Goal: Transaction & Acquisition: Purchase product/service

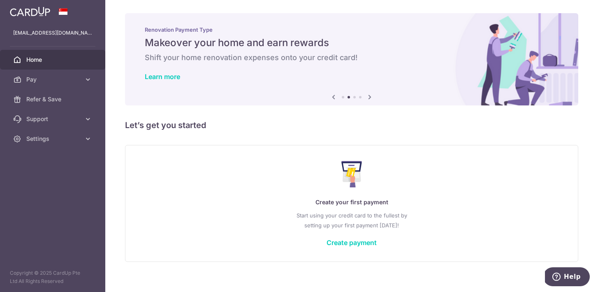
scroll to position [9, 0]
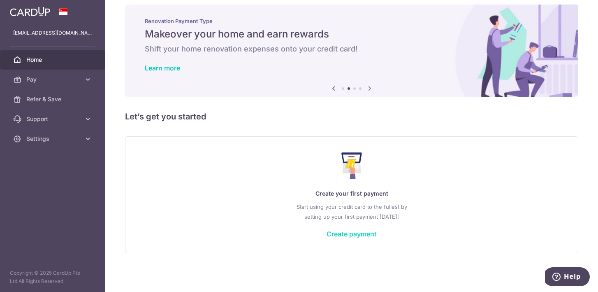
click at [353, 232] on link "Create payment" at bounding box center [352, 234] width 50 height 8
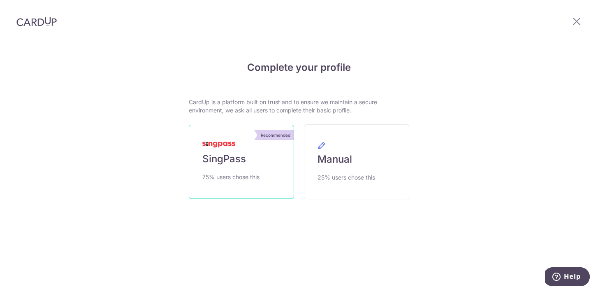
click at [241, 163] on span "SingPass" at bounding box center [224, 158] width 44 height 13
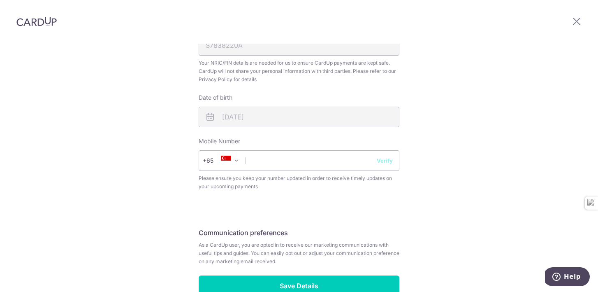
scroll to position [279, 0]
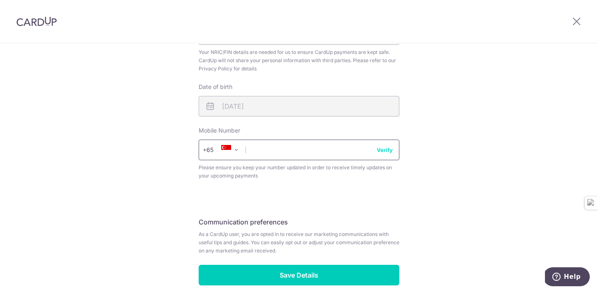
click at [328, 149] on input "text" at bounding box center [299, 149] width 201 height 21
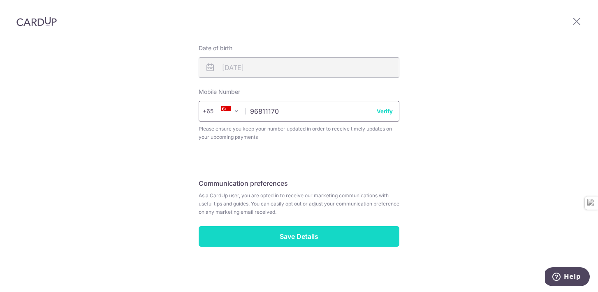
type input "96811170"
click at [334, 238] on input "Save Details" at bounding box center [299, 236] width 201 height 21
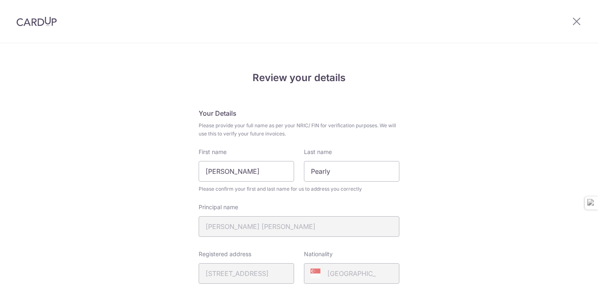
scroll to position [329, 0]
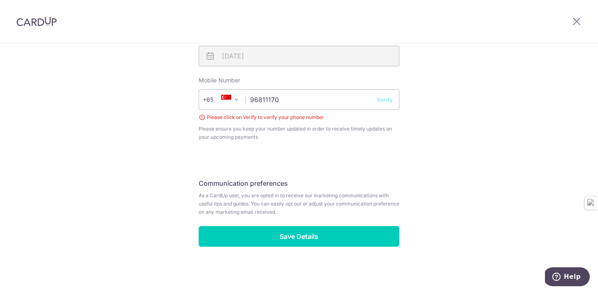
click at [385, 102] on button "Verify" at bounding box center [385, 99] width 16 height 8
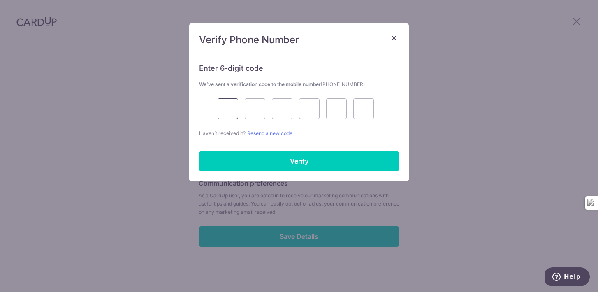
click at [231, 114] on input "text" at bounding box center [228, 108] width 21 height 21
type input "9"
type input "2"
type input "6"
type input "5"
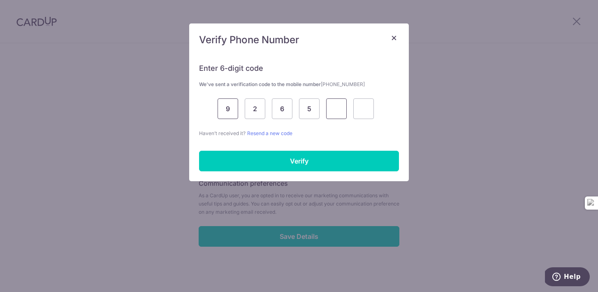
type input "1"
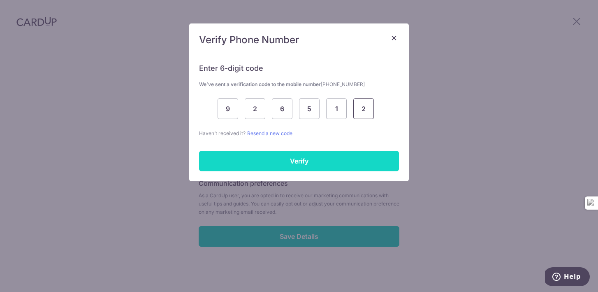
type input "2"
click at [261, 156] on input "Verify" at bounding box center [299, 161] width 200 height 21
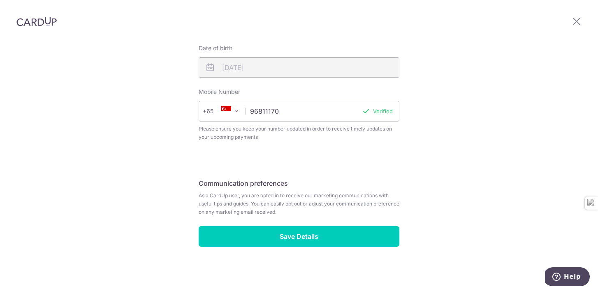
scroll to position [318, 0]
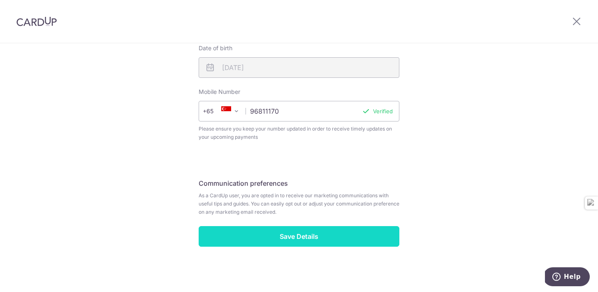
click at [307, 243] on input "Save Details" at bounding box center [299, 236] width 201 height 21
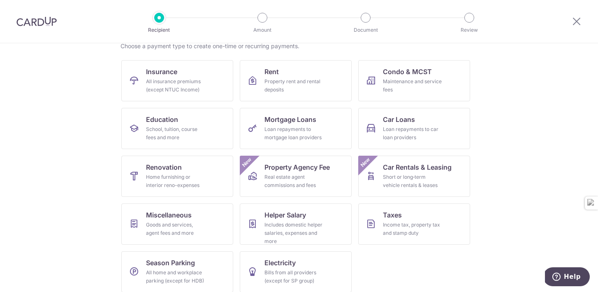
scroll to position [77, 0]
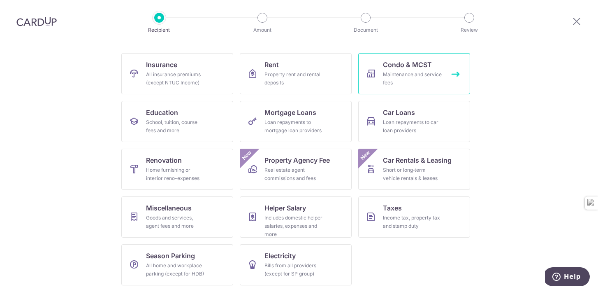
click at [419, 58] on link "Condo & MCST Maintenance and service fees" at bounding box center [414, 73] width 112 height 41
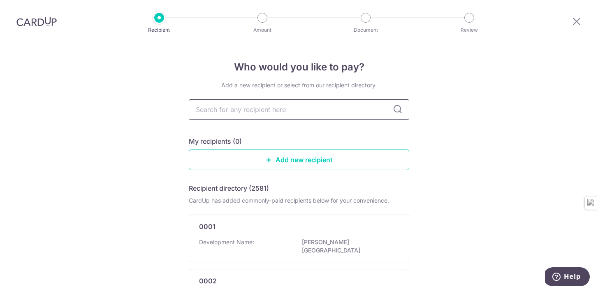
click at [340, 114] on input "text" at bounding box center [299, 109] width 221 height 21
type input "MGT"
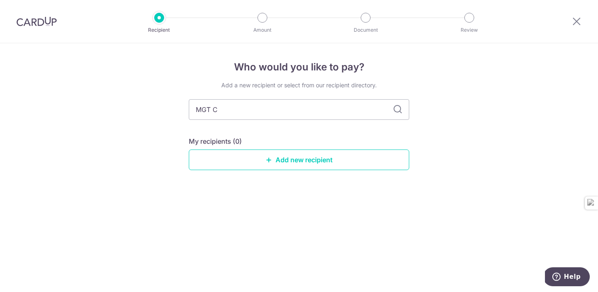
type input "MGT CO"
type input "MGT RPN"
type input "MGT RPN T PLAN"
type input "MGT RPN T PLANNO 4"
type input "MGT RPN T PLANNO 779"
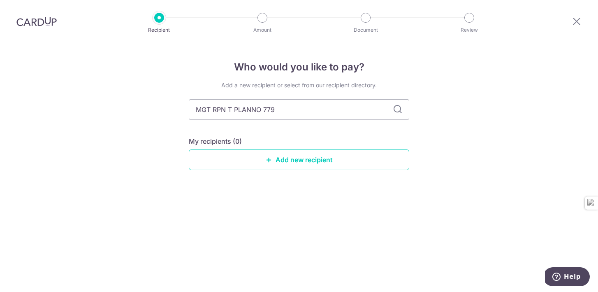
click at [398, 113] on icon at bounding box center [398, 110] width 10 height 10
click at [398, 104] on input "MGT RPN T PLANNO 779" at bounding box center [299, 109] width 221 height 21
click at [398, 107] on icon at bounding box center [398, 110] width 10 height 10
click at [287, 156] on link "Add new recipient" at bounding box center [299, 159] width 221 height 21
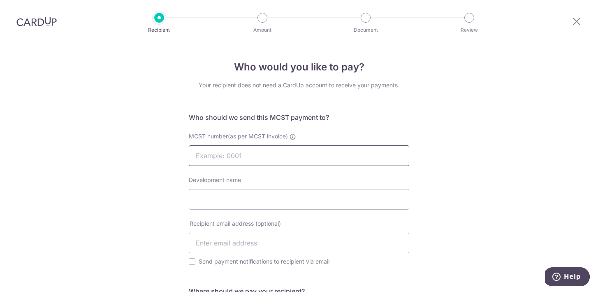
click at [287, 156] on input "MCST number(as per MCST invoice)" at bounding box center [299, 155] width 221 height 21
paste input "MGT RPN T PLANNO 779"
type input "MGT RPN T PLANNO 779"
click button "Submit Request" at bounding box center [0, 0] width 0 height 0
click at [274, 205] on input "Development name" at bounding box center [299, 199] width 221 height 21
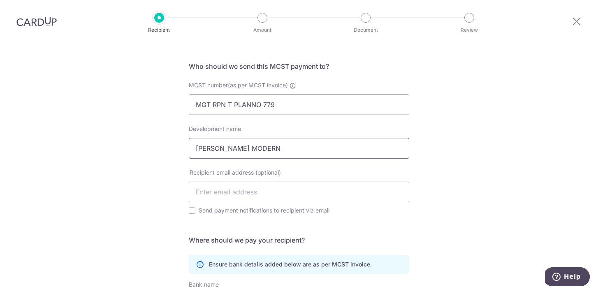
scroll to position [51, 0]
type input "MARTIN MODERN"
click at [247, 195] on input "text" at bounding box center [299, 191] width 221 height 21
type input "[EMAIL_ADDRESS][DOMAIN_NAME]"
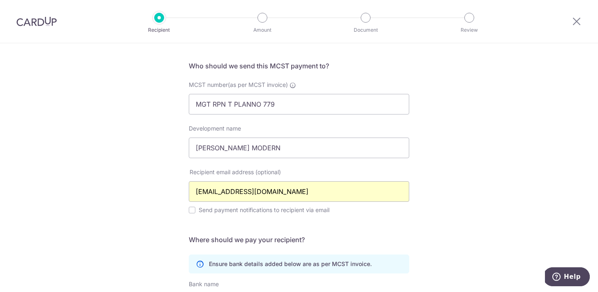
click at [188, 210] on div "Recipient email address (optional) pearlytan10@gmail.com Send payment notificat…" at bounding box center [299, 191] width 230 height 47
click at [190, 210] on input "Send payment notifications to recipient via email" at bounding box center [192, 210] width 7 height 7
checkbox input "true"
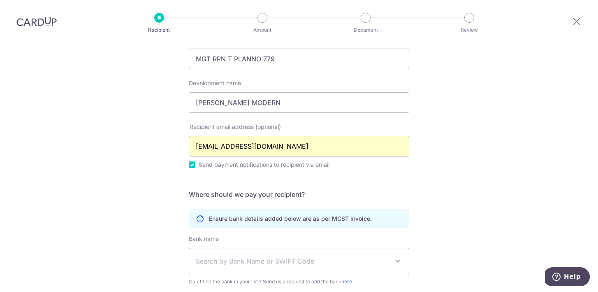
scroll to position [102, 0]
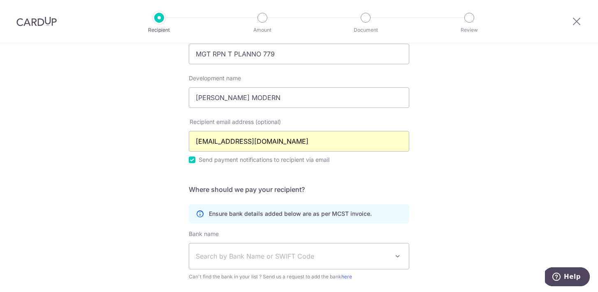
click at [249, 252] on span "Search by Bank Name or SWIFT Code" at bounding box center [292, 256] width 193 height 10
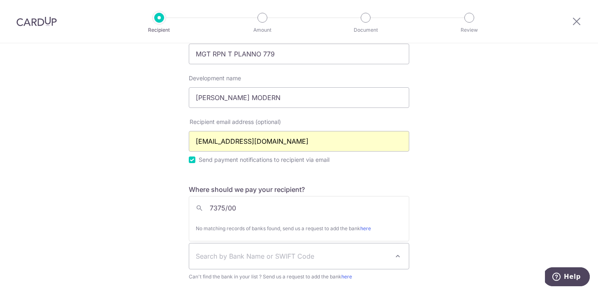
type input "7375/001"
drag, startPoint x: 210, startPoint y: 209, endPoint x: 246, endPoint y: 209, distance: 35.8
click at [246, 209] on input "7375/001" at bounding box center [299, 208] width 220 height 16
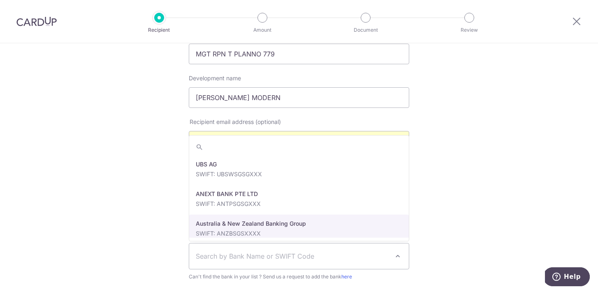
click at [246, 255] on span "Search by Bank Name or SWIFT Code" at bounding box center [292, 256] width 193 height 10
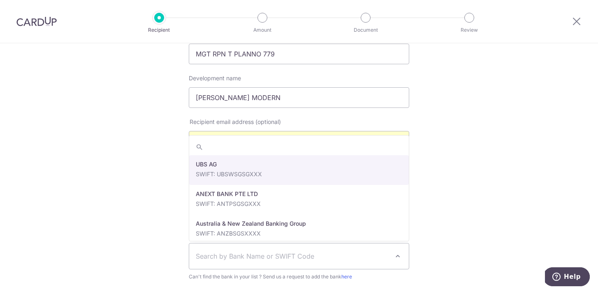
click at [246, 255] on span "Search by Bank Name or SWIFT Code" at bounding box center [292, 256] width 193 height 10
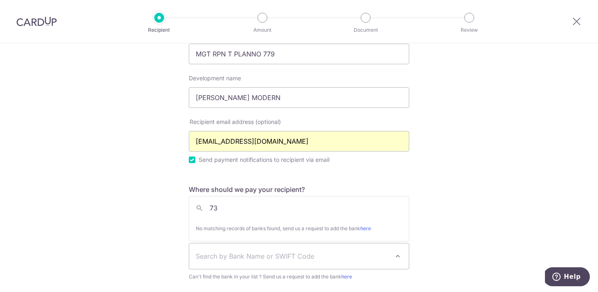
type input "7"
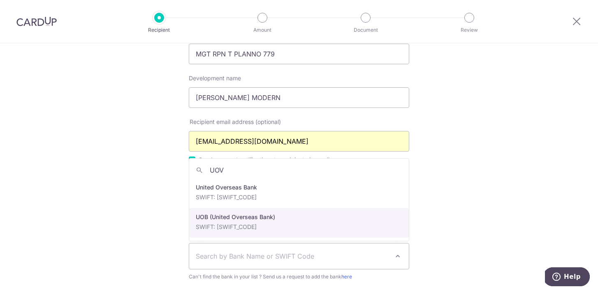
type input "UOV"
select select "18"
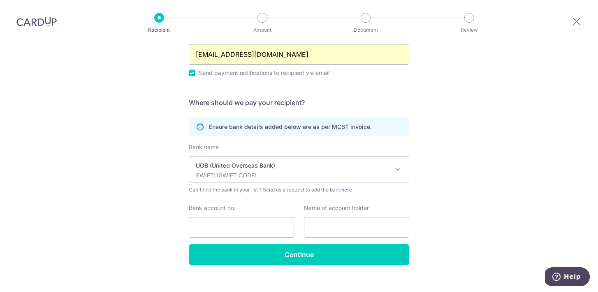
scroll to position [189, 0]
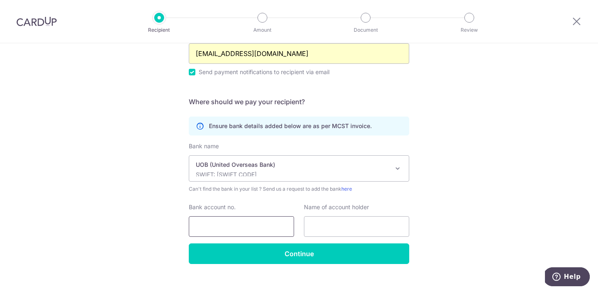
click at [267, 220] on input "Bank account no." at bounding box center [241, 226] width 105 height 21
type input "7693151116"
click at [336, 226] on input "text" at bounding box center [356, 226] width 105 height 21
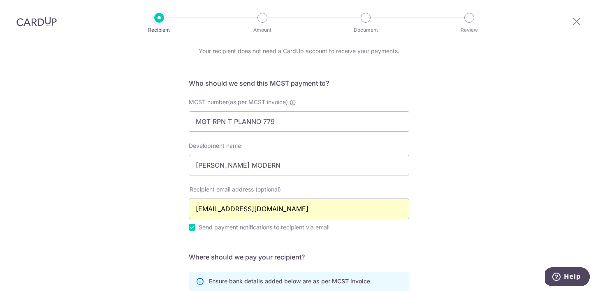
scroll to position [0, 0]
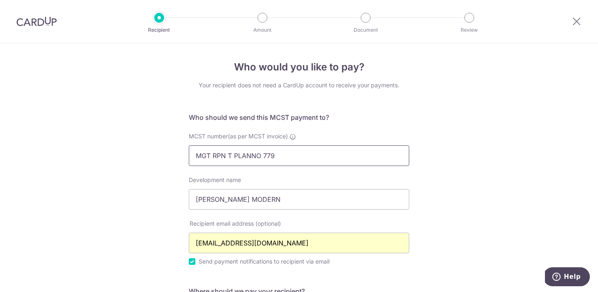
drag, startPoint x: 194, startPoint y: 156, endPoint x: 290, endPoint y: 157, distance: 96.7
click at [290, 157] on input "MGT RPN T PLANNO 779" at bounding box center [299, 155] width 221 height 21
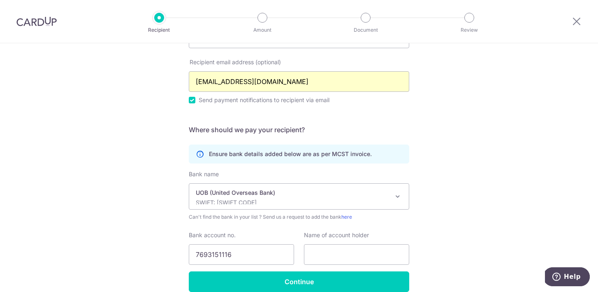
scroll to position [200, 0]
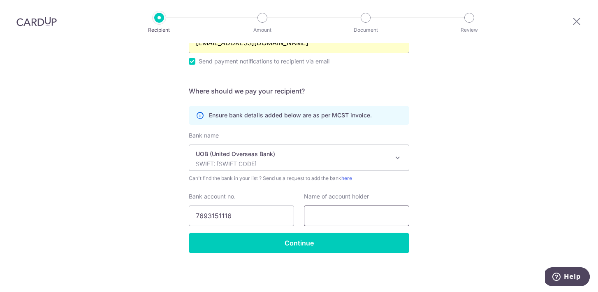
click at [350, 221] on input "text" at bounding box center [356, 215] width 105 height 21
click at [351, 215] on input "text" at bounding box center [356, 215] width 105 height 21
paste input "MGT RPN T PLANNO 779"
type input "MGT RPN T PLANNO 779"
click at [463, 179] on div "Who would you like to pay? Your recipient does not need a CardUp account to rec…" at bounding box center [299, 67] width 598 height 448
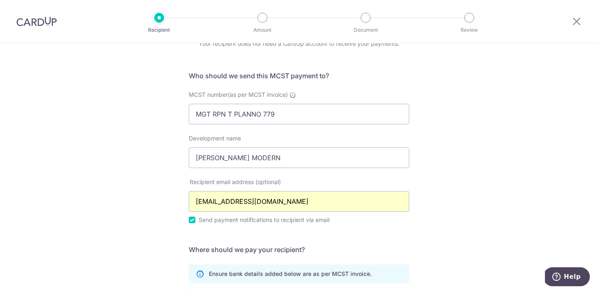
scroll to position [0, 0]
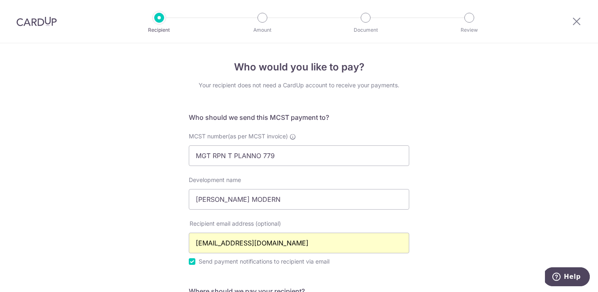
click at [289, 139] on label "MCST number(as per MCST invoice)" at bounding box center [242, 136] width 107 height 8
click at [289, 145] on input "MGT RPN T PLANNO 779" at bounding box center [299, 155] width 221 height 21
click at [263, 157] on input "MGT RPN T PLANNO 779" at bounding box center [299, 155] width 221 height 21
type input "4779"
click at [451, 190] on div "Who would you like to pay? Your recipient does not need a CardUp account to rec…" at bounding box center [299, 267] width 598 height 448
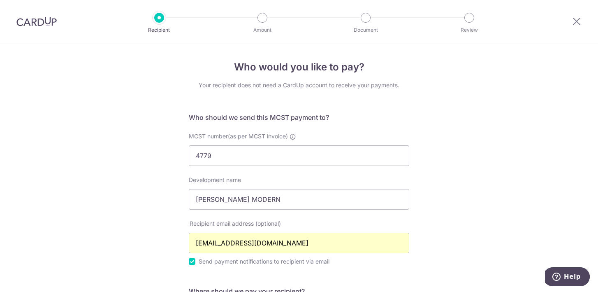
click at [472, 123] on div "Who would you like to pay? Your recipient does not need a CardUp account to rec…" at bounding box center [299, 267] width 598 height 448
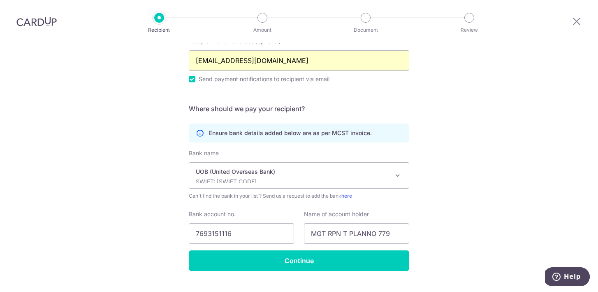
scroll to position [200, 0]
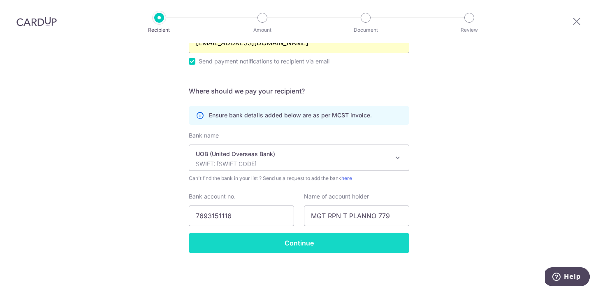
click at [352, 242] on input "Continue" at bounding box center [299, 242] width 221 height 21
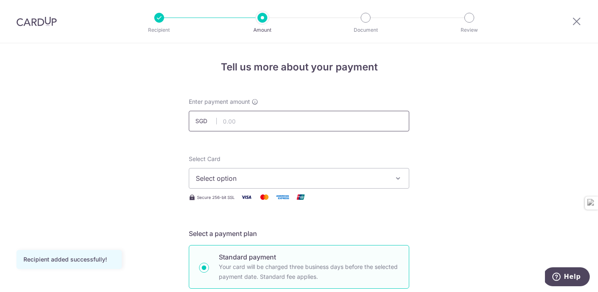
click at [291, 124] on input "text" at bounding box center [299, 121] width 221 height 21
click at [293, 180] on span "Select option" at bounding box center [292, 178] width 192 height 10
type input "1,716.75"
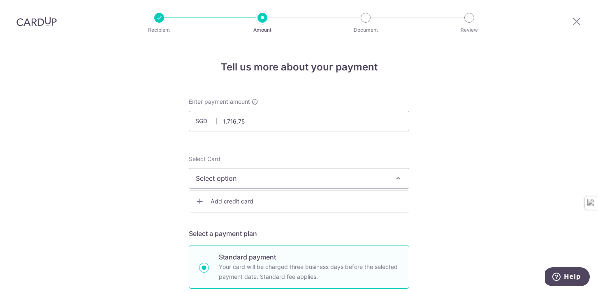
click at [275, 202] on span "Add credit card" at bounding box center [307, 201] width 192 height 8
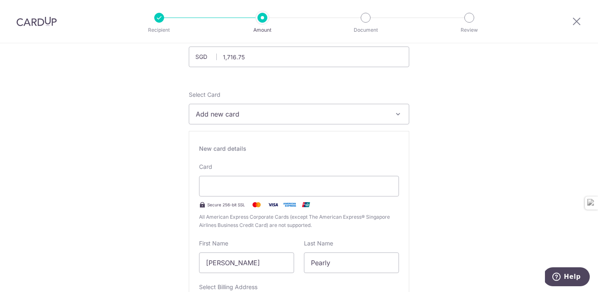
scroll to position [137, 0]
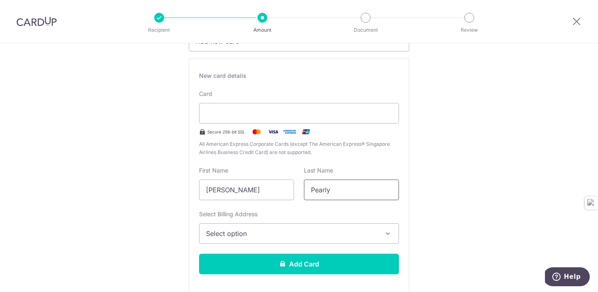
drag, startPoint x: 330, startPoint y: 191, endPoint x: 308, endPoint y: 189, distance: 22.3
click at [308, 189] on input "Pearly" at bounding box center [351, 189] width 95 height 21
click at [219, 189] on input "Tan Hui Pheng" at bounding box center [246, 189] width 95 height 21
drag, startPoint x: 219, startPoint y: 189, endPoint x: 267, endPoint y: 192, distance: 47.8
click at [267, 192] on input "Tan Hui Pheng" at bounding box center [246, 189] width 95 height 21
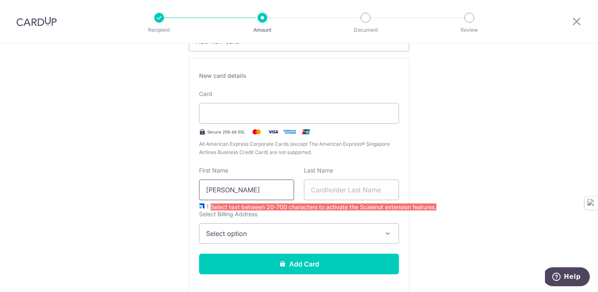
paste input "Pearly"
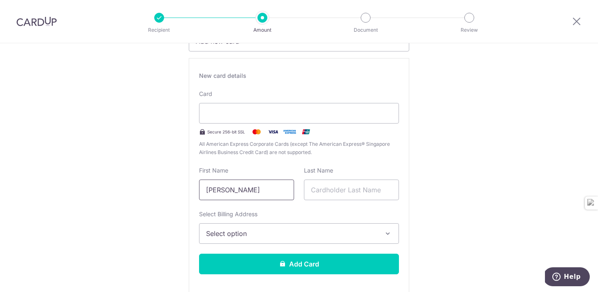
click at [219, 190] on input "Tan Pearly" at bounding box center [246, 189] width 95 height 21
type input "Tan Pearly"
drag, startPoint x: 219, startPoint y: 190, endPoint x: 204, endPoint y: 190, distance: 15.2
click at [204, 190] on input "Tan Pearly" at bounding box center [246, 189] width 95 height 21
click at [322, 191] on input "text" at bounding box center [351, 189] width 95 height 21
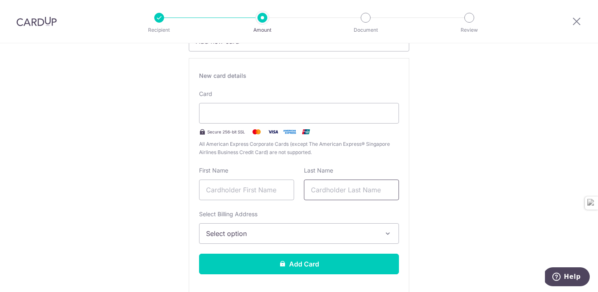
paste input "Tan Pearly"
drag, startPoint x: 323, startPoint y: 190, endPoint x: 353, endPoint y: 190, distance: 30.4
click at [353, 190] on input "Tan Pearly" at bounding box center [351, 189] width 95 height 21
type input "Tan"
drag, startPoint x: 214, startPoint y: 185, endPoint x: 214, endPoint y: 190, distance: 4.9
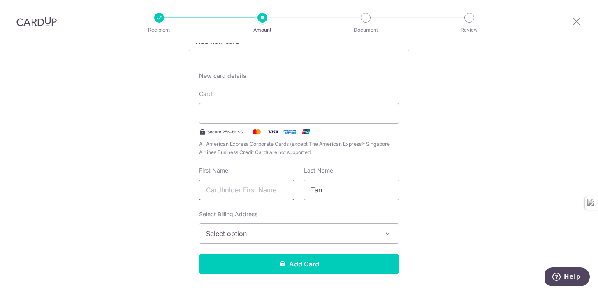
click at [214, 185] on input "text" at bounding box center [246, 189] width 95 height 21
paste input "Pearly"
type input "Pearly"
click at [246, 232] on span "Select option" at bounding box center [291, 233] width 171 height 10
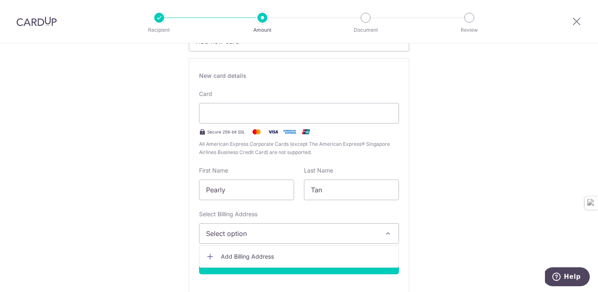
click at [248, 253] on span "Add Billing Address" at bounding box center [306, 256] width 171 height 8
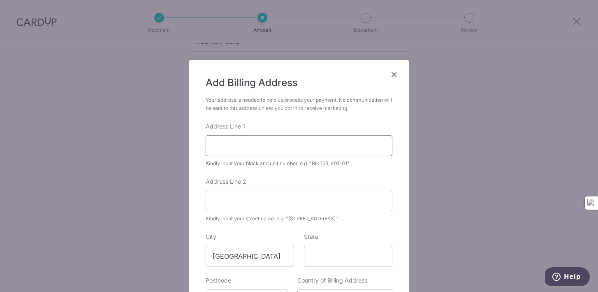
click at [255, 144] on input "Address Line 1" at bounding box center [299, 145] width 187 height 21
type input "63 pater"
type input "238539"
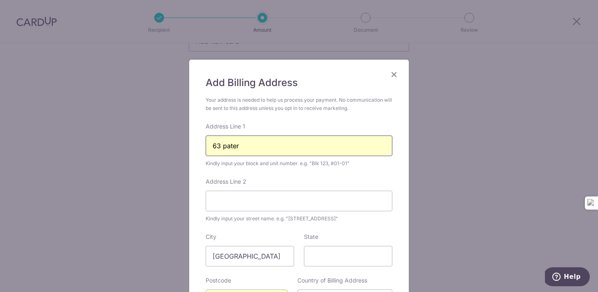
click at [262, 149] on input "63 pater" at bounding box center [299, 145] width 187 height 21
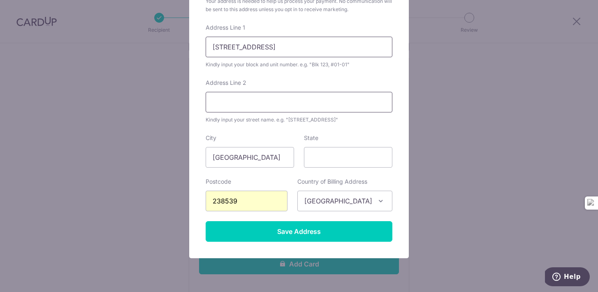
scroll to position [100, 0]
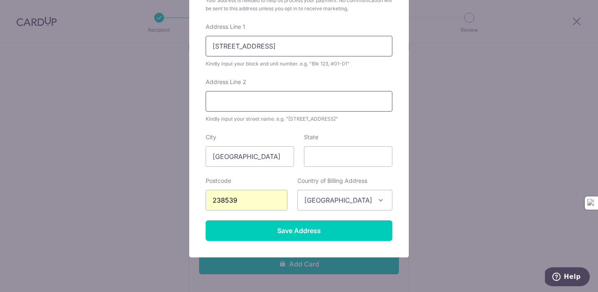
type input "63 paterSON ROAD 05-01"
click at [254, 103] on input "Address Line 2" at bounding box center [299, 101] width 187 height 21
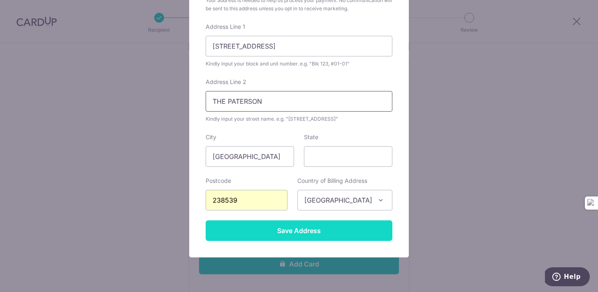
type input "THE PATERSON"
click at [283, 233] on input "Save Address" at bounding box center [299, 230] width 187 height 21
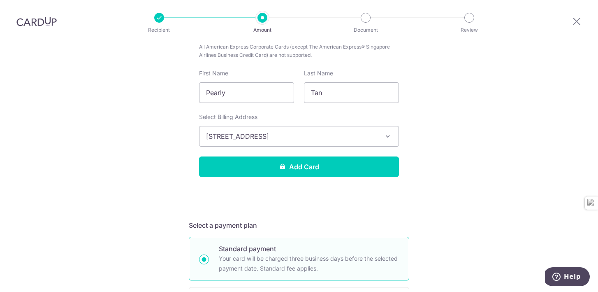
scroll to position [236, 0]
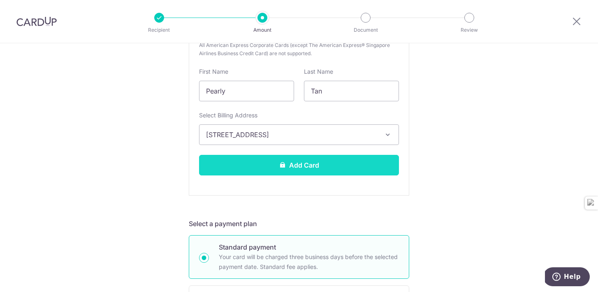
click at [371, 161] on button "Add Card" at bounding box center [299, 165] width 200 height 21
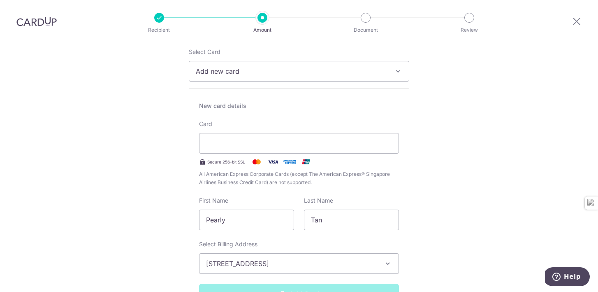
scroll to position [105, 0]
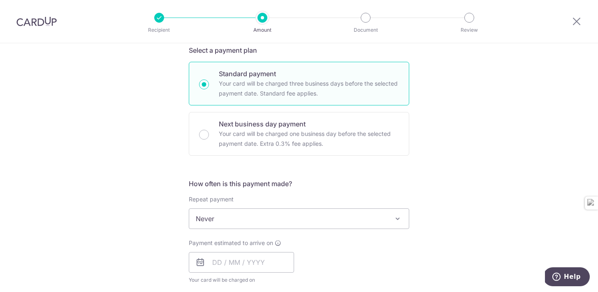
scroll to position [263, 0]
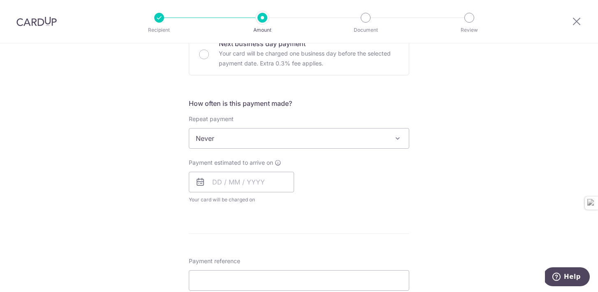
click at [374, 135] on span "Never" at bounding box center [299, 138] width 220 height 20
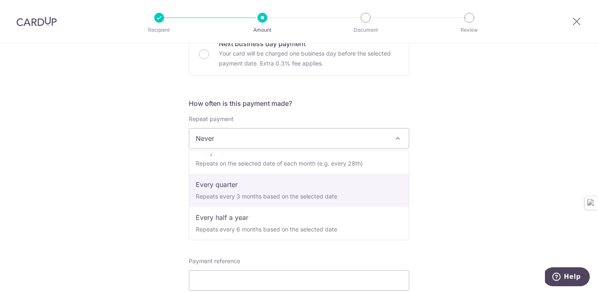
scroll to position [82, 0]
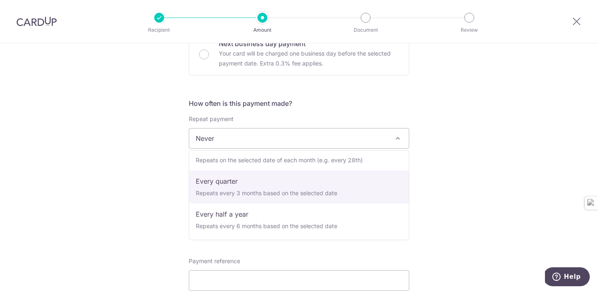
select select "4"
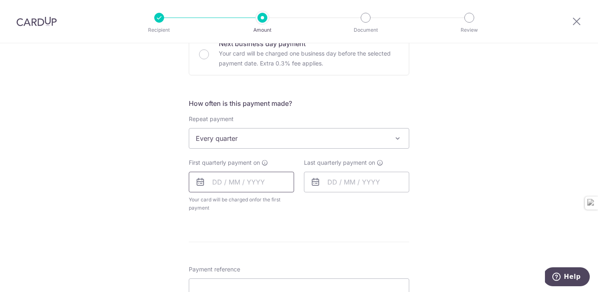
click at [239, 186] on input "text" at bounding box center [241, 182] width 105 height 21
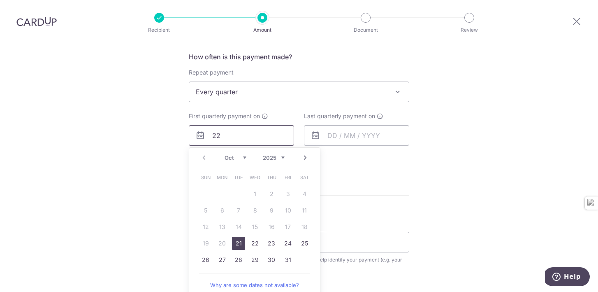
scroll to position [310, 0]
type input "22"
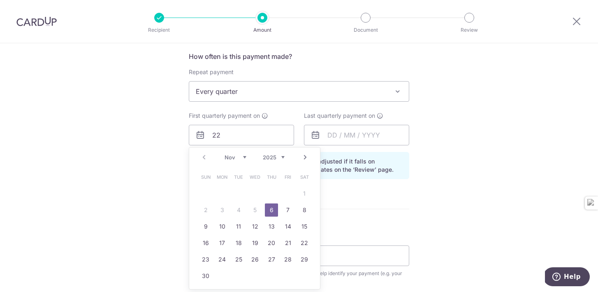
click at [202, 160] on div "Prev Next Nov [DATE] 2026 2027 2028 2029 2030 2031 2032 2033 2034 2035" at bounding box center [254, 157] width 131 height 20
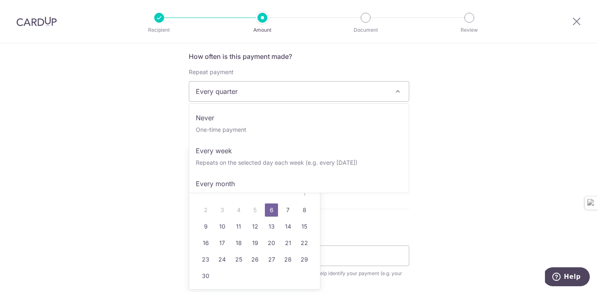
click at [306, 91] on span "Every quarter" at bounding box center [299, 91] width 220 height 20
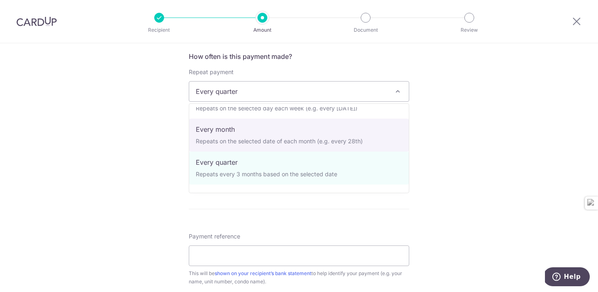
scroll to position [0, 0]
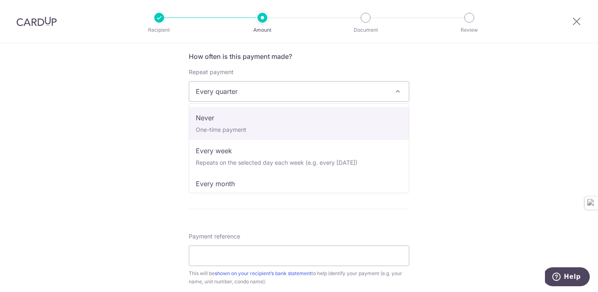
select select "1"
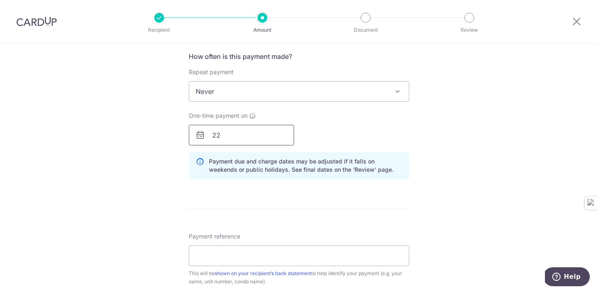
click at [272, 142] on input "22" at bounding box center [241, 135] width 105 height 21
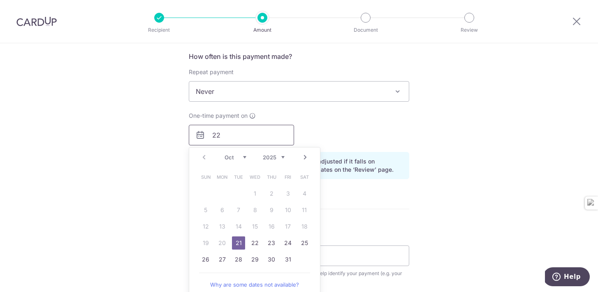
type input "2"
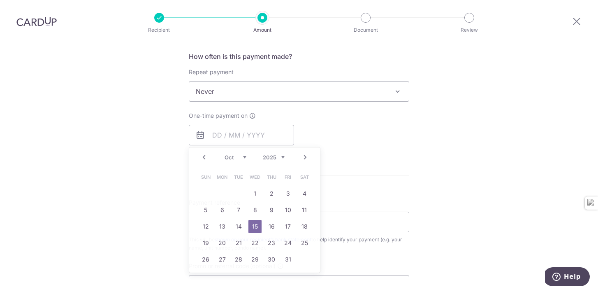
click at [474, 121] on div "Tell us more about your payment Enter payment amount SGD 1,716.75 1716.75 Card …" at bounding box center [299, 99] width 598 height 733
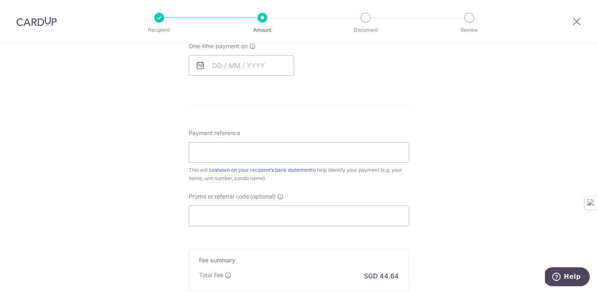
scroll to position [381, 0]
click at [340, 151] on input "Payment reference" at bounding box center [299, 150] width 221 height 21
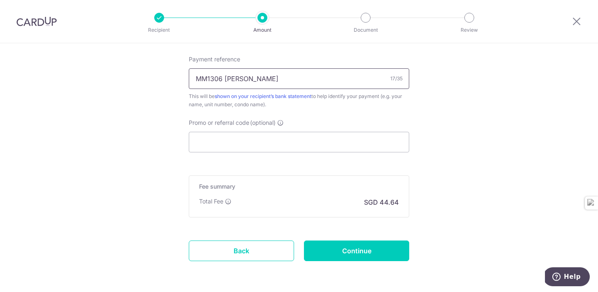
scroll to position [454, 0]
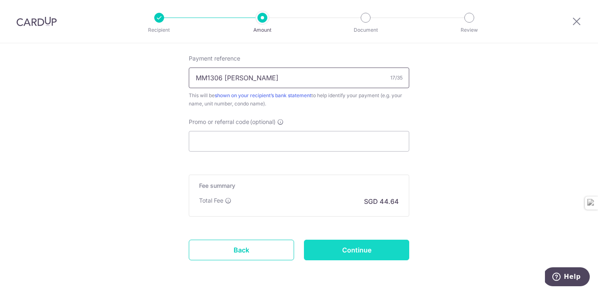
type input "MM1306 [PERSON_NAME]"
click at [358, 249] on input "Continue" at bounding box center [356, 249] width 105 height 21
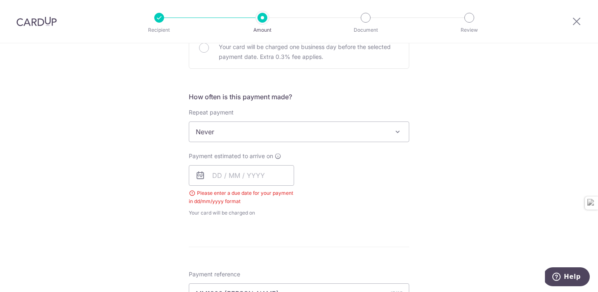
scroll to position [238, 0]
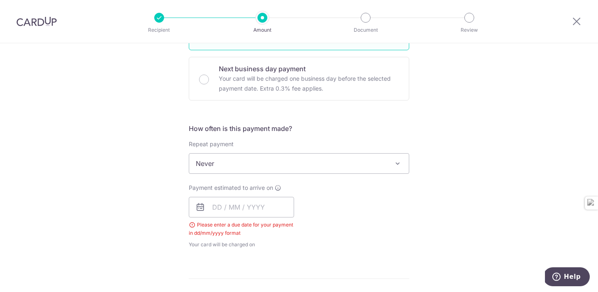
click at [197, 208] on icon at bounding box center [200, 207] width 10 height 10
click at [210, 204] on input "text" at bounding box center [241, 207] width 105 height 21
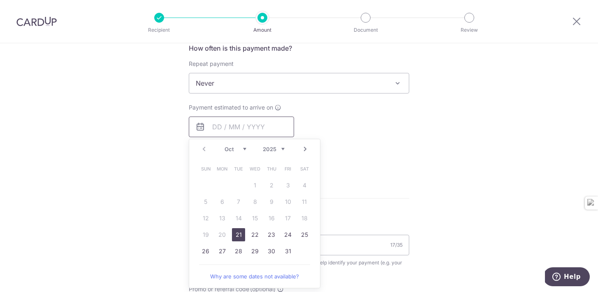
scroll to position [319, 0]
click at [237, 237] on link "21" at bounding box center [238, 234] width 13 height 13
type input "[DATE]"
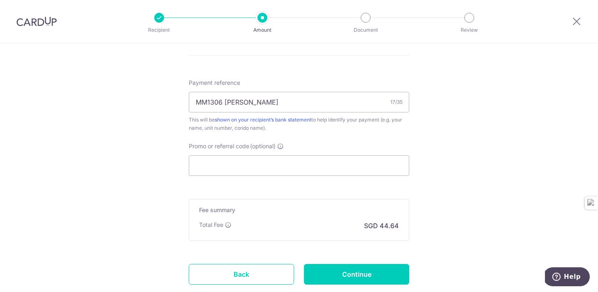
scroll to position [529, 0]
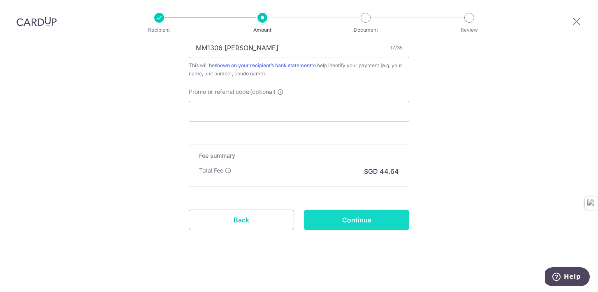
click at [361, 225] on input "Continue" at bounding box center [356, 219] width 105 height 21
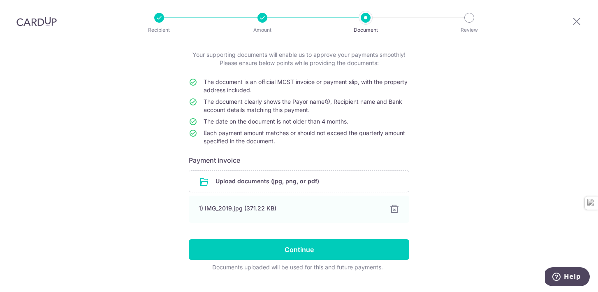
scroll to position [65, 0]
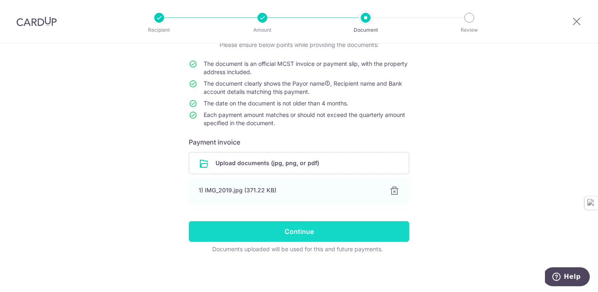
click at [342, 237] on input "Continue" at bounding box center [299, 231] width 221 height 21
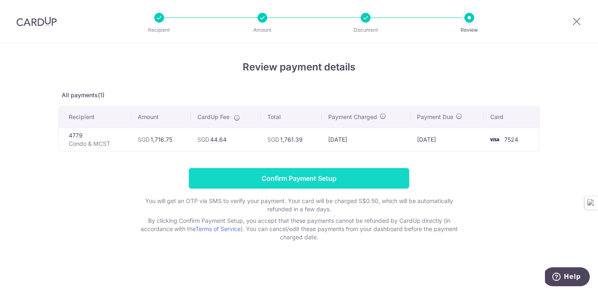
click at [288, 176] on input "Confirm Payment Setup" at bounding box center [299, 178] width 221 height 21
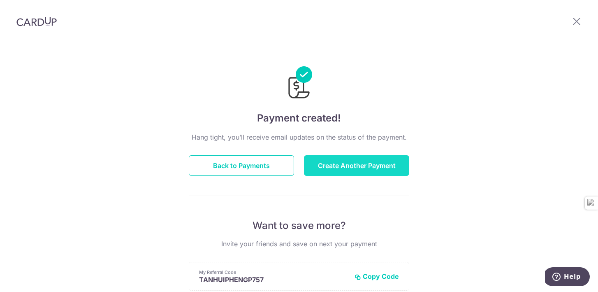
click at [345, 167] on button "Create Another Payment" at bounding box center [356, 165] width 105 height 21
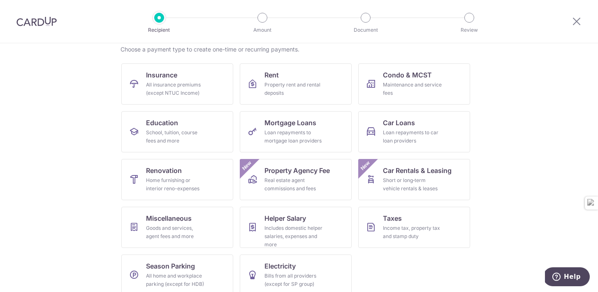
scroll to position [77, 0]
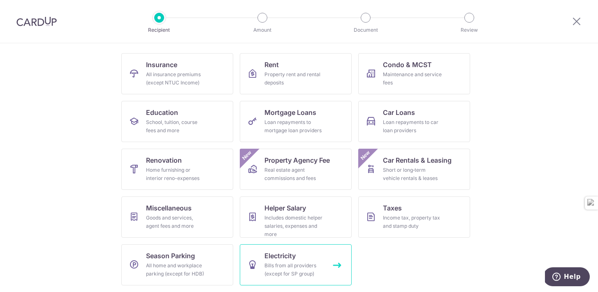
click at [302, 268] on div "Bills from all providers (except for SP group)" at bounding box center [294, 269] width 59 height 16
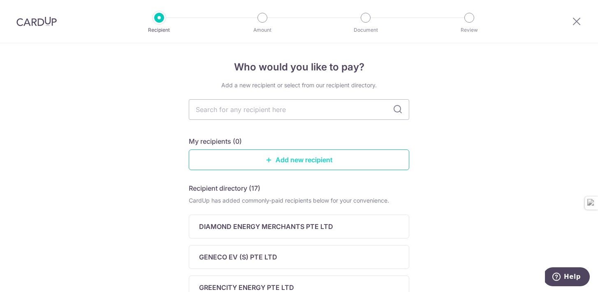
click at [300, 161] on link "Add new recipient" at bounding box center [299, 159] width 221 height 21
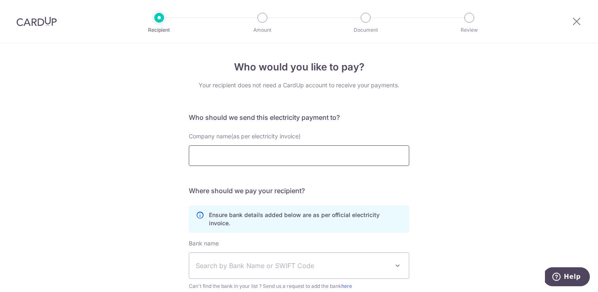
click at [300, 161] on input "Company name(as per electricity invoice)" at bounding box center [299, 155] width 221 height 21
click button "Submit Request" at bounding box center [0, 0] width 0 height 0
type input "SP GROUP"
click button "Submit Request" at bounding box center [0, 0] width 0 height 0
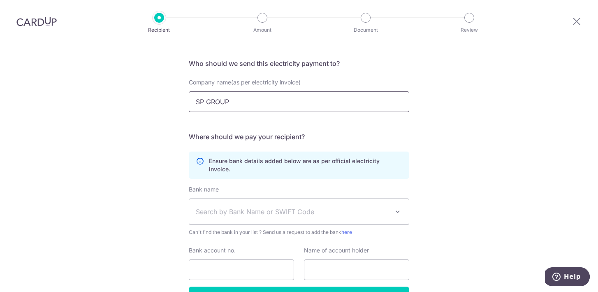
scroll to position [55, 0]
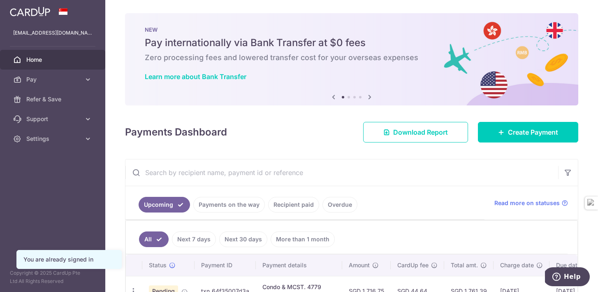
scroll to position [54, 0]
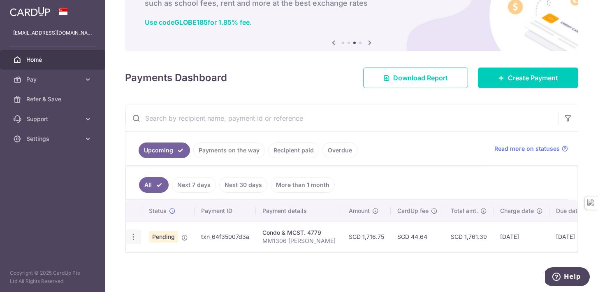
click at [135, 237] on icon "button" at bounding box center [133, 236] width 9 height 9
click at [167, 278] on span "Cancel payment" at bounding box center [177, 279] width 55 height 10
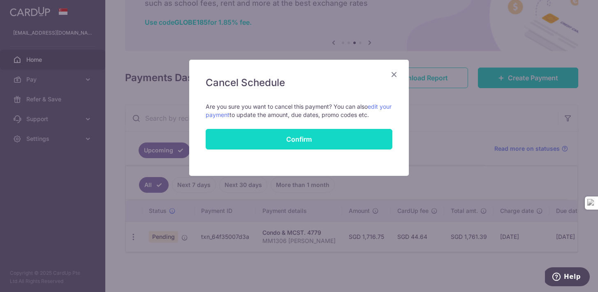
click at [320, 137] on button "Confirm" at bounding box center [299, 139] width 187 height 21
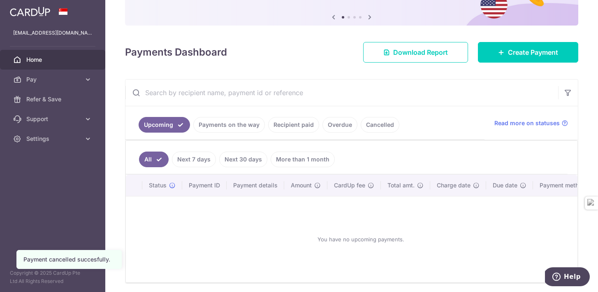
scroll to position [110, 0]
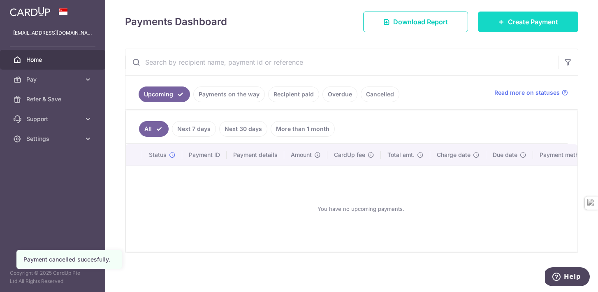
click at [510, 15] on link "Create Payment" at bounding box center [528, 22] width 100 height 21
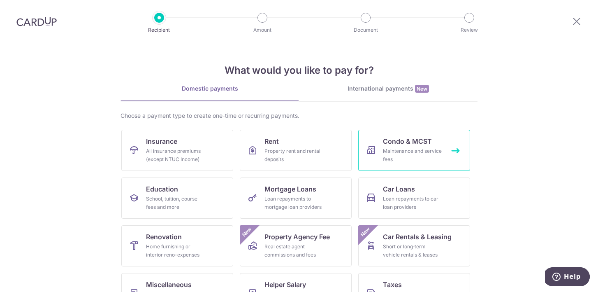
click at [398, 153] on div "Maintenance and service fees" at bounding box center [412, 155] width 59 height 16
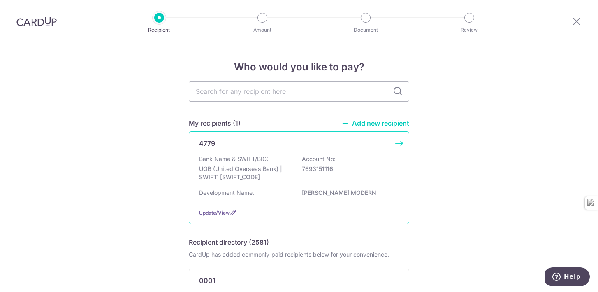
click at [383, 155] on div "Bank Name & SWIFT/BIC: UOB (United Overseas Bank) | SWIFT: UOVBSGSGXXX Account …" at bounding box center [299, 170] width 200 height 30
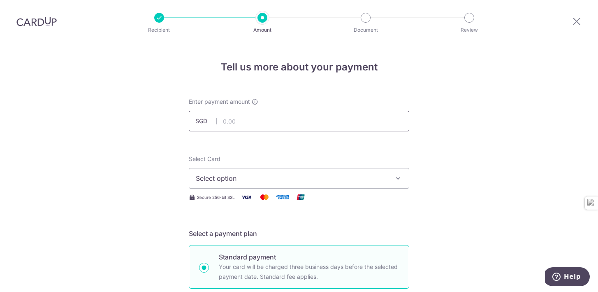
click at [370, 117] on input "text" at bounding box center [299, 121] width 221 height 21
type input "1,716.75"
click at [382, 173] on span "Select option" at bounding box center [292, 178] width 192 height 10
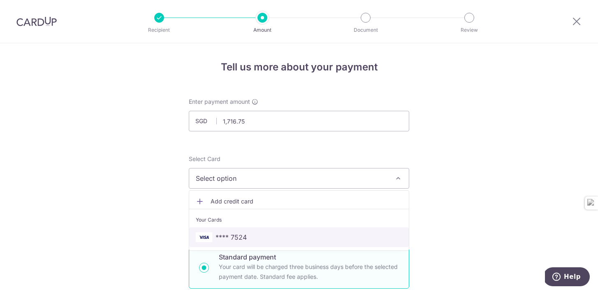
click at [367, 235] on span "**** 7524" at bounding box center [299, 237] width 207 height 10
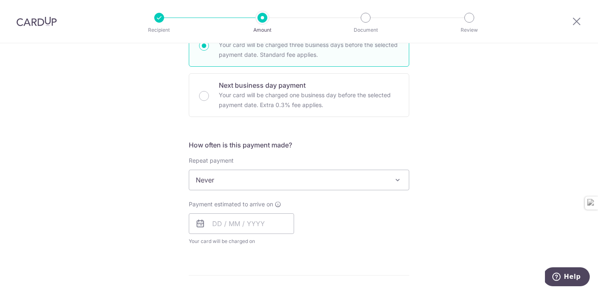
scroll to position [230, 0]
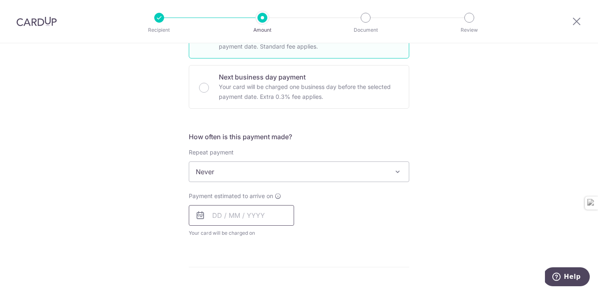
click at [226, 224] on input "text" at bounding box center [241, 215] width 105 height 21
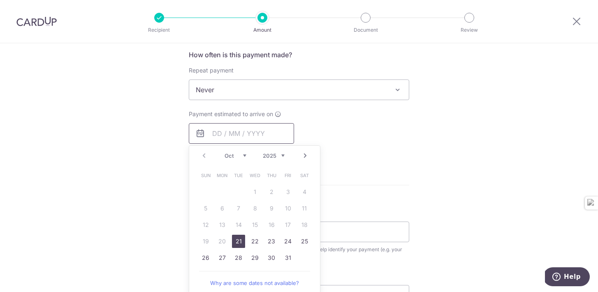
scroll to position [325, 0]
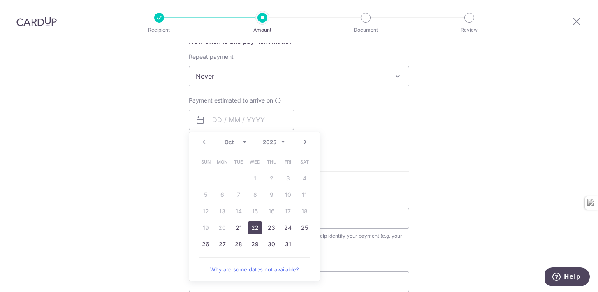
click at [253, 230] on link "22" at bounding box center [254, 227] width 13 height 13
type input "22/10/2025"
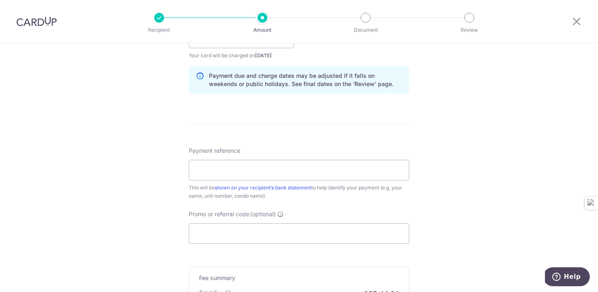
scroll to position [431, 0]
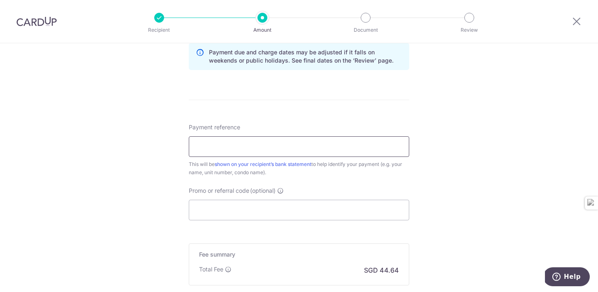
click at [332, 147] on input "Payment reference" at bounding box center [299, 146] width 221 height 21
type input "MM1306 PEARLY TAN"
click at [311, 205] on input "Promo or referral code (optional)" at bounding box center [299, 210] width 221 height 21
paste input "VTAX25R1"
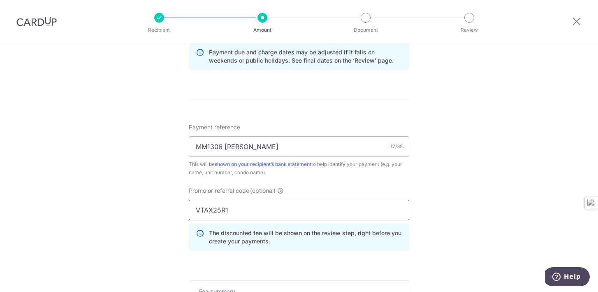
type input "VTAX25R1"
click at [445, 195] on div "Tell us more about your payment Enter payment amount SGD 1,716.75 1716.75 Selec…" at bounding box center [299, 19] width 598 height 815
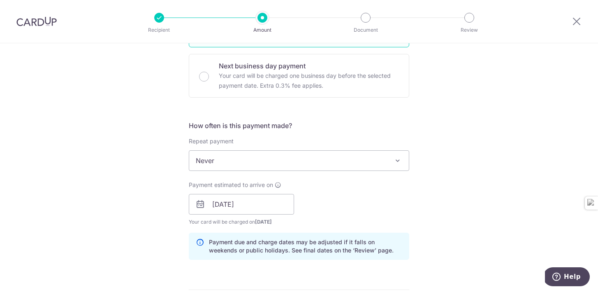
scroll to position [216, 0]
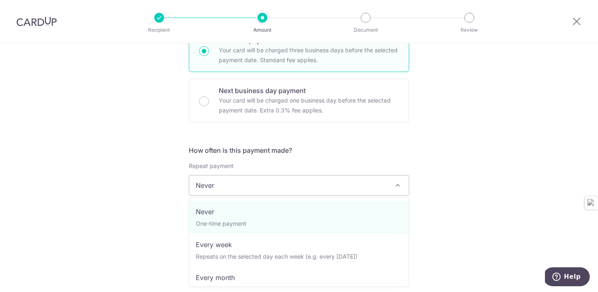
click at [373, 186] on span "Never" at bounding box center [299, 185] width 220 height 20
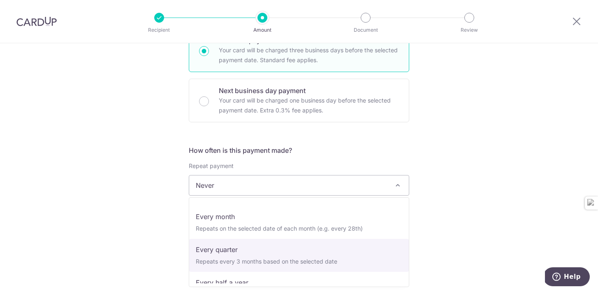
scroll to position [82, 0]
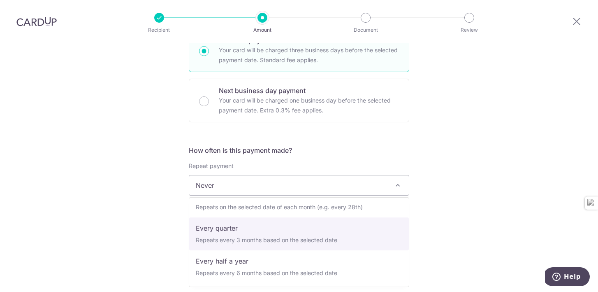
select select "4"
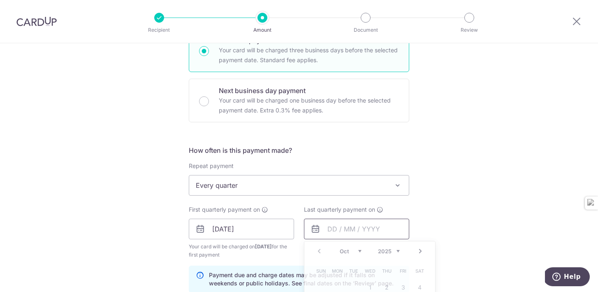
click at [380, 233] on input "text" at bounding box center [356, 228] width 105 height 21
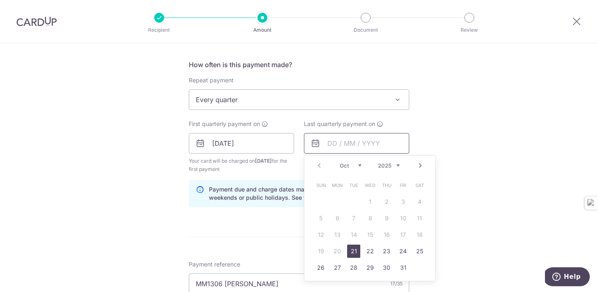
scroll to position [356, 0]
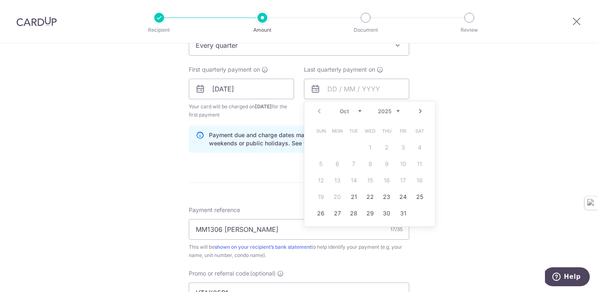
click at [397, 111] on select "2025 2026 2027 2028 2029 2030 2031 2032 2033 2034 2035" at bounding box center [389, 111] width 22 height 7
click at [372, 195] on link "21" at bounding box center [370, 196] width 13 height 13
type input "21/10/2026"
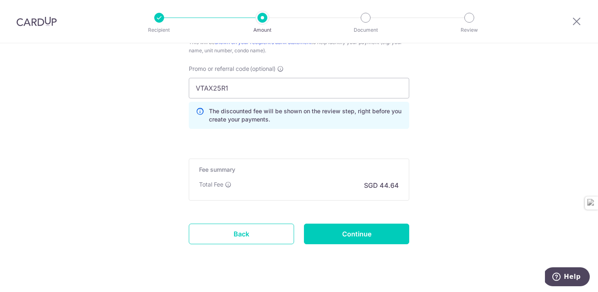
scroll to position [575, 0]
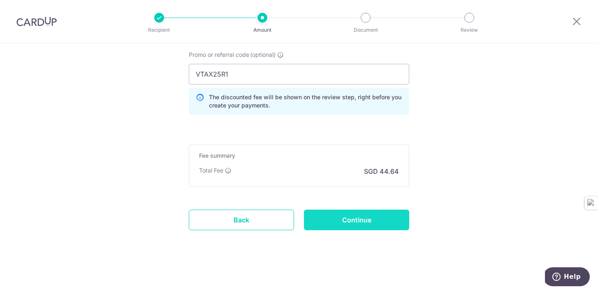
click at [368, 217] on input "Continue" at bounding box center [356, 219] width 105 height 21
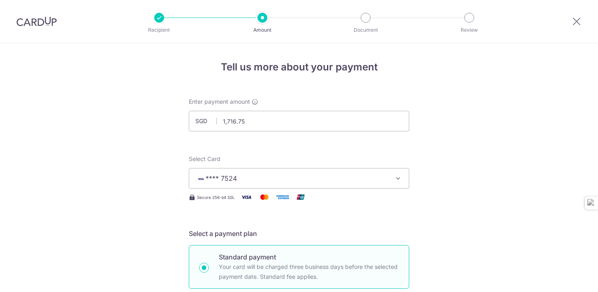
scroll to position [544, 0]
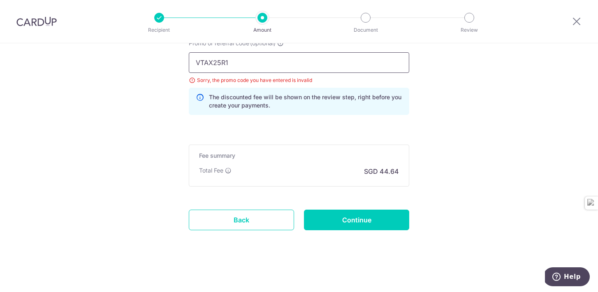
click at [246, 64] on input "VTAX25R1" at bounding box center [299, 62] width 221 height 21
drag, startPoint x: 246, startPoint y: 64, endPoint x: 164, endPoint y: 67, distance: 82.8
drag, startPoint x: 239, startPoint y: 63, endPoint x: 188, endPoint y: 63, distance: 51.4
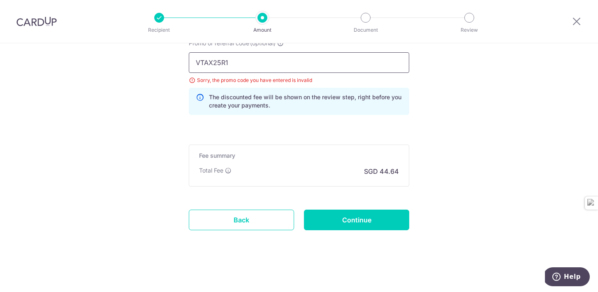
click at [188, 63] on div "Promo or referral code (optional) VTAX25R1 Sorry, the promo code you have enter…" at bounding box center [299, 80] width 230 height 82
paste input "SAVERENT179"
type input "SAVERENT179"
click at [360, 229] on input "Continue" at bounding box center [356, 219] width 105 height 21
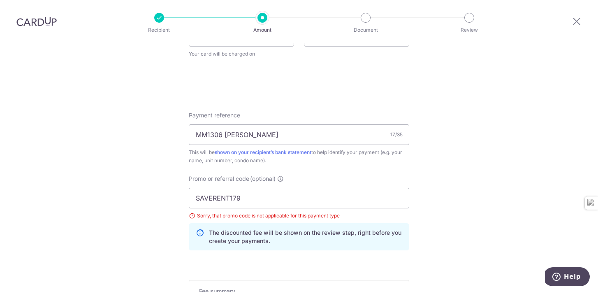
scroll to position [436, 0]
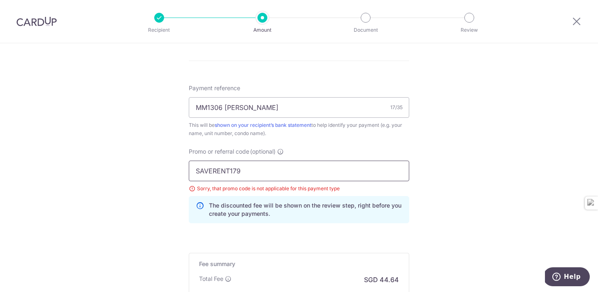
click at [247, 172] on input "SAVERENT179" at bounding box center [299, 170] width 221 height 21
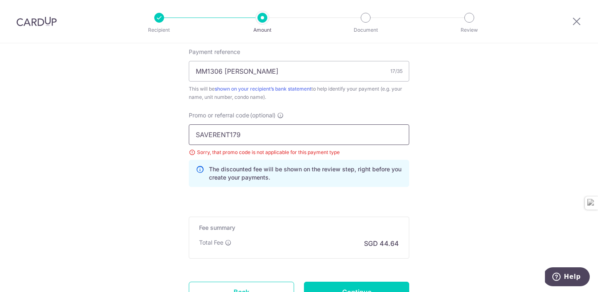
scroll to position [506, 0]
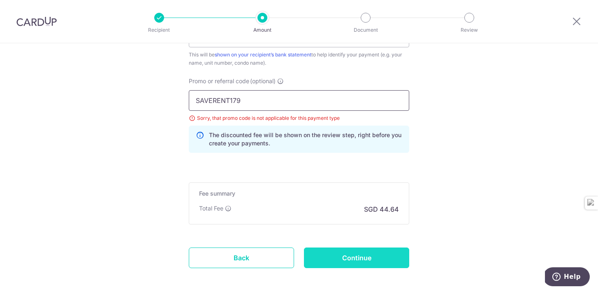
type input "SAVERENT179"
click at [372, 253] on input "Continue" at bounding box center [356, 257] width 105 height 21
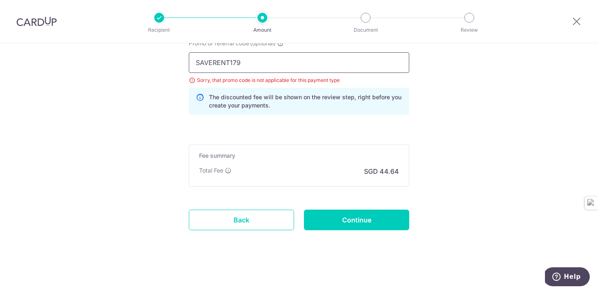
drag, startPoint x: 251, startPoint y: 61, endPoint x: 159, endPoint y: 56, distance: 91.9
paste input "e 3HOME25R"
click at [204, 61] on input "e 3HOME25R" at bounding box center [299, 62] width 221 height 21
type input "3HOME25R"
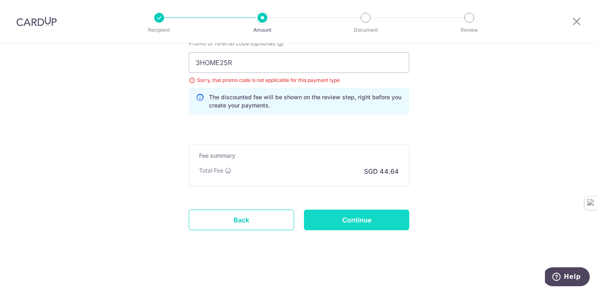
click at [378, 216] on input "Continue" at bounding box center [356, 219] width 105 height 21
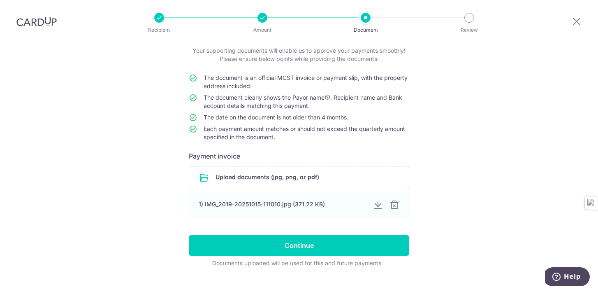
scroll to position [54, 0]
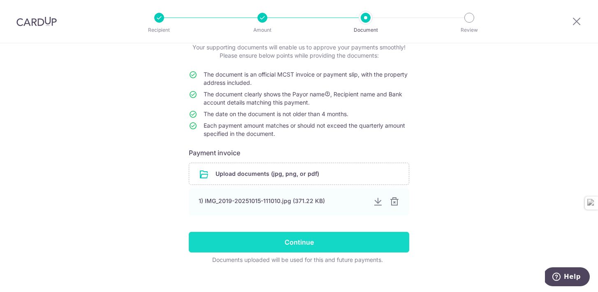
click at [343, 244] on input "Continue" at bounding box center [299, 242] width 221 height 21
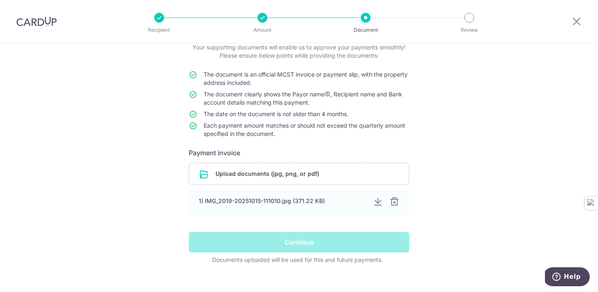
scroll to position [65, 0]
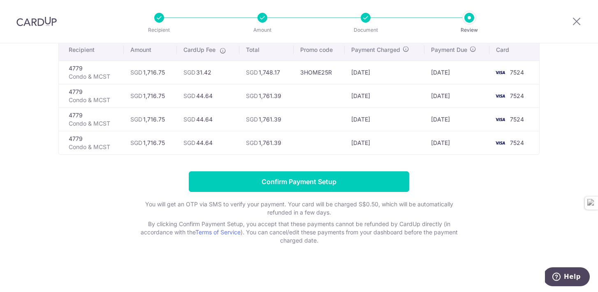
scroll to position [68, 0]
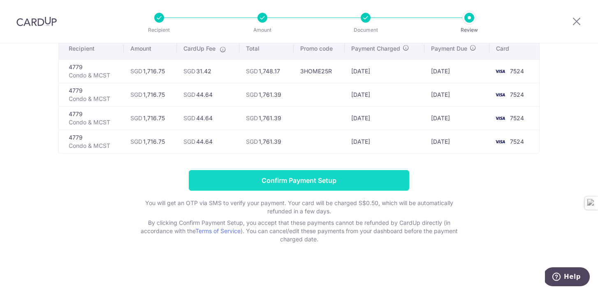
click at [370, 180] on input "Confirm Payment Setup" at bounding box center [299, 180] width 221 height 21
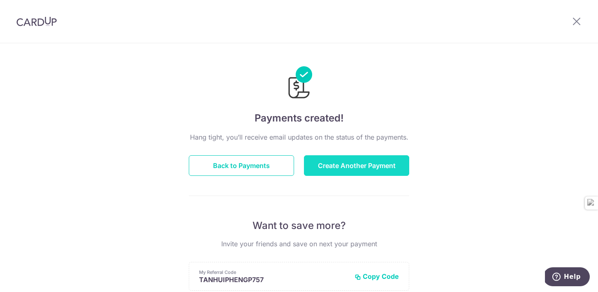
click at [369, 161] on button "Create Another Payment" at bounding box center [356, 165] width 105 height 21
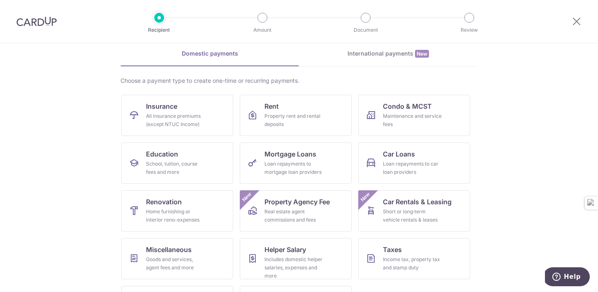
scroll to position [77, 0]
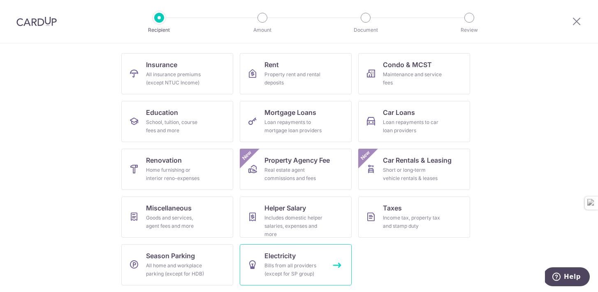
click at [280, 262] on div "Bills from all providers (except for SP group)" at bounding box center [294, 269] width 59 height 16
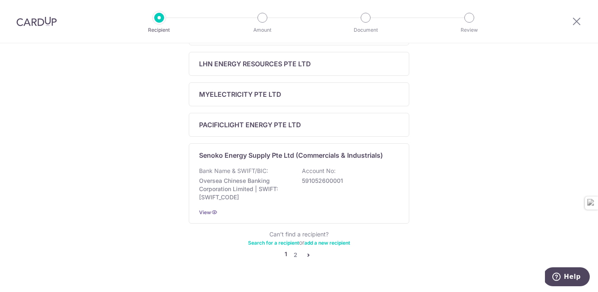
scroll to position [362, 0]
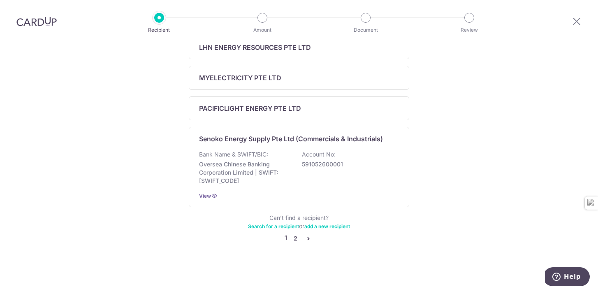
click at [295, 238] on link "2" at bounding box center [295, 238] width 10 height 10
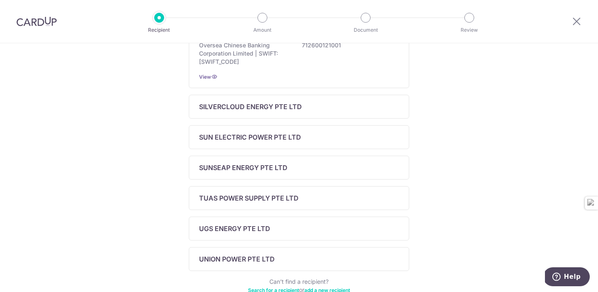
scroll to position [280, 0]
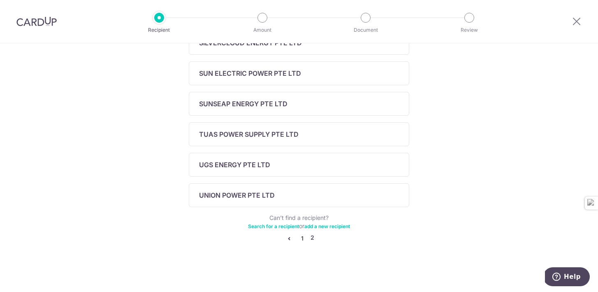
click at [300, 237] on link "1" at bounding box center [302, 238] width 10 height 10
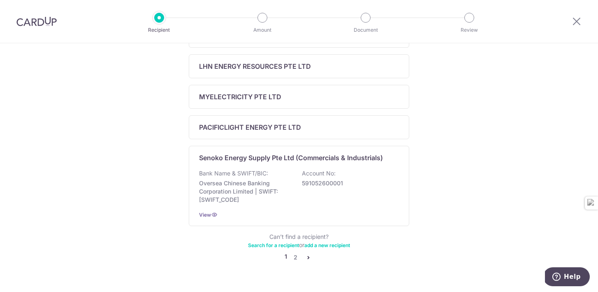
scroll to position [348, 0]
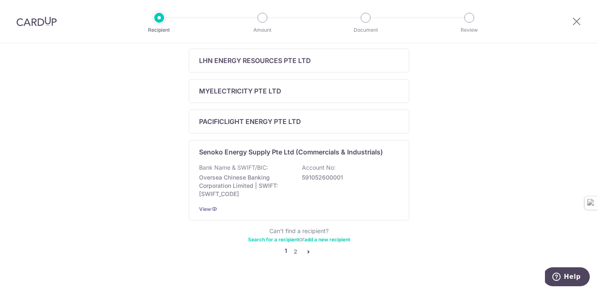
click at [315, 239] on link "add a new recipient" at bounding box center [327, 239] width 46 height 6
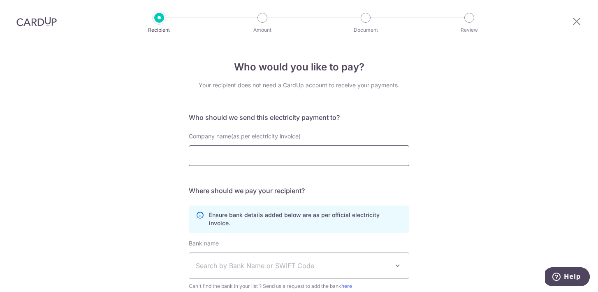
click at [330, 158] on input "Company name(as per electricity invoice)" at bounding box center [299, 155] width 221 height 21
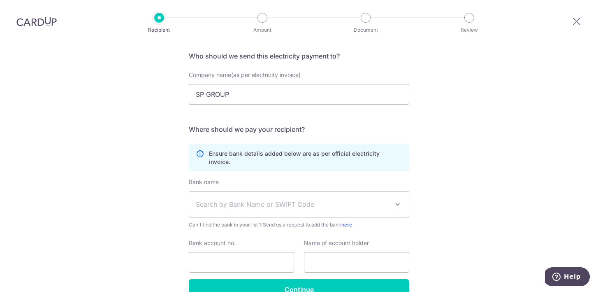
click at [265, 199] on span "Search by Bank Name or SWIFT Code" at bounding box center [292, 204] width 193 height 10
click at [499, 137] on div "Who would you like to pay? Your recipient does not need a CardUp account to rec…" at bounding box center [299, 160] width 598 height 356
click at [289, 97] on input "SP GROUP" at bounding box center [299, 94] width 221 height 21
type input "SP SERVICES LTD"
click button "Submit Request" at bounding box center [0, 0] width 0 height 0
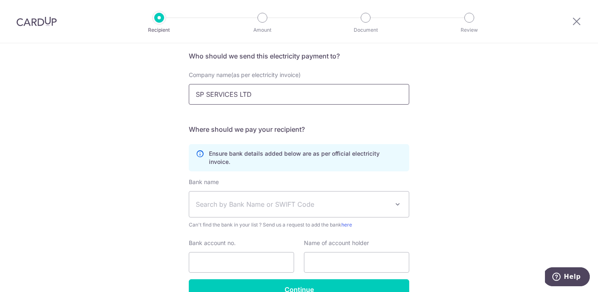
click at [314, 98] on input "SP SERVICES LTD" at bounding box center [299, 94] width 221 height 21
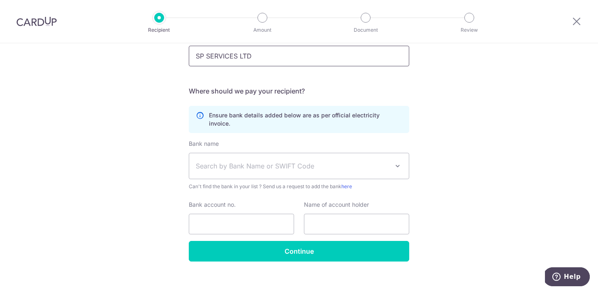
scroll to position [0, 0]
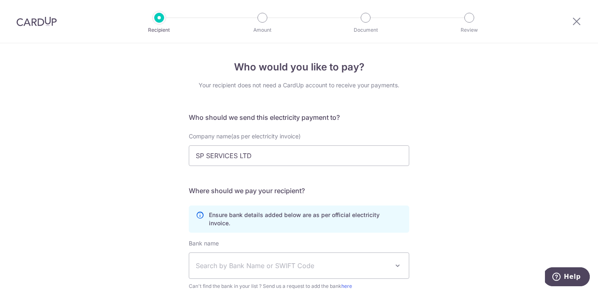
click at [42, 22] on img at bounding box center [36, 21] width 40 height 10
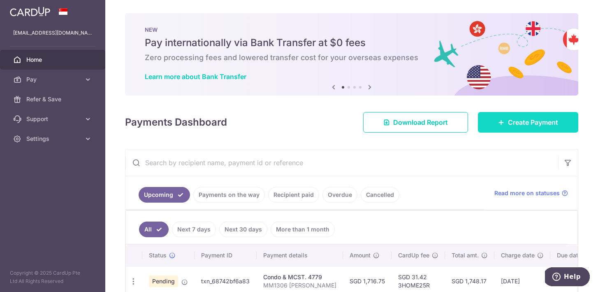
click at [527, 119] on span "Create Payment" at bounding box center [533, 122] width 50 height 10
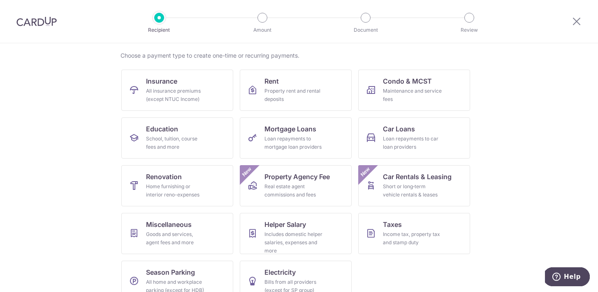
scroll to position [60, 0]
click at [195, 128] on link "Education School, tuition, course fees and more" at bounding box center [177, 138] width 112 height 41
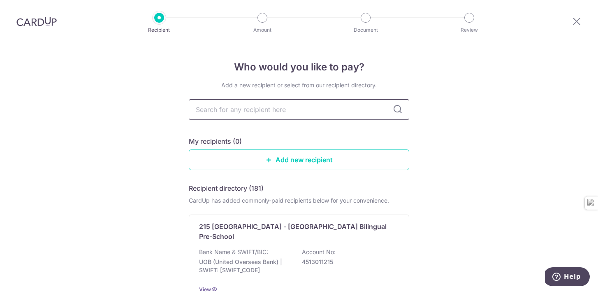
click at [270, 112] on input "text" at bounding box center [299, 109] width 221 height 21
type input "MINDCA"
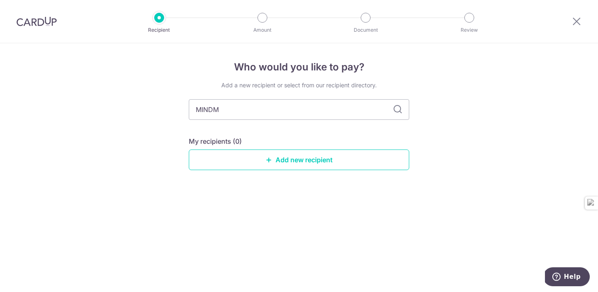
type input "MIND"
type input "MINDCH"
type input "MINDMPS"
type input "MIND"
type input "MINDC"
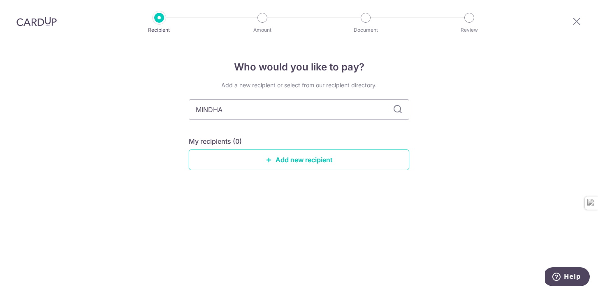
type input "MINDH"
click at [299, 164] on link "Add new recipient" at bounding box center [299, 159] width 221 height 21
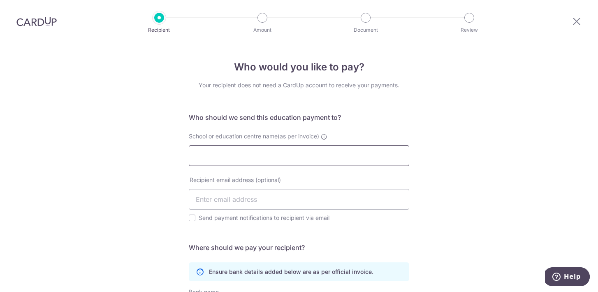
click at [298, 154] on input "School or education centre name(as per invoice)" at bounding box center [299, 155] width 221 height 21
click at [301, 195] on input "text" at bounding box center [299, 199] width 221 height 21
drag, startPoint x: 281, startPoint y: 158, endPoint x: 172, endPoint y: 152, distance: 108.8
click at [172, 152] on div "Who would you like to pay? Your recipient does not need a CardUp account to rec…" at bounding box center [299, 245] width 598 height 405
paste input "indChamps PreSchool @ Paragon Pte Limited"
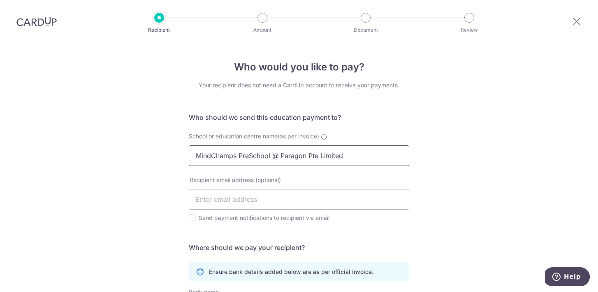
type input "MindChamps PreSchool @ Paragon Pte Limited"
click at [228, 206] on input "text" at bounding box center [299, 199] width 221 height 21
paste input "[EMAIL_ADDRESS][DOMAIN_NAME]"
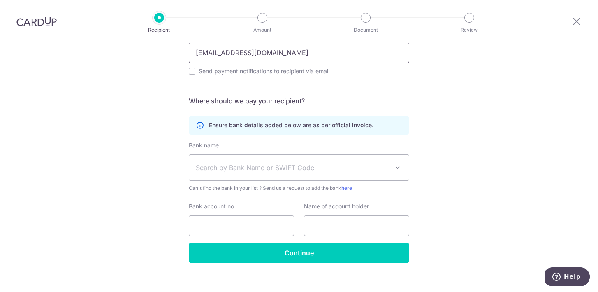
scroll to position [156, 0]
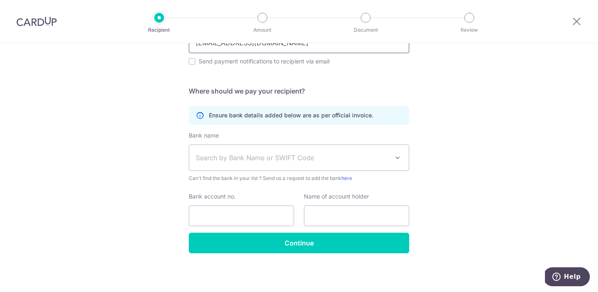
type input "[EMAIL_ADDRESS][DOMAIN_NAME]"
click at [336, 154] on span "Search by Bank Name or SWIFT Code" at bounding box center [292, 158] width 193 height 10
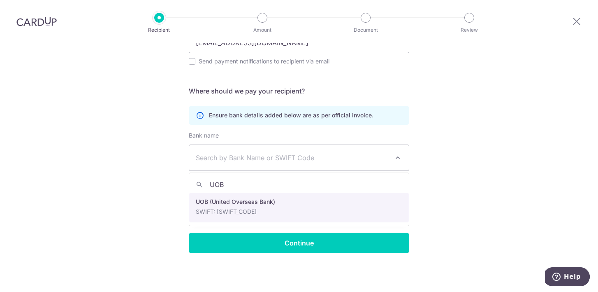
type input "UOB"
click at [255, 207] on input "Bank account no." at bounding box center [241, 215] width 105 height 21
click at [464, 192] on div "Who would you like to pay? Your recipient does not need a CardUp account to rec…" at bounding box center [299, 89] width 598 height 405
click at [367, 210] on input "text" at bounding box center [356, 215] width 105 height 21
select select "18"
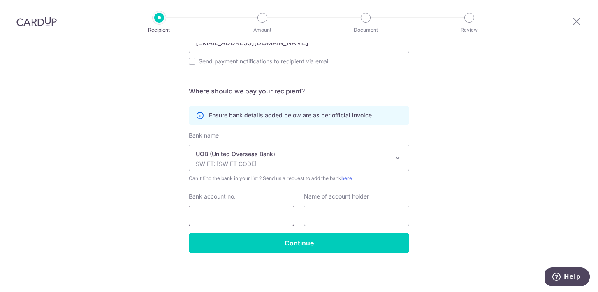
click at [267, 219] on input "Bank account no." at bounding box center [241, 215] width 105 height 21
type input "3413132035"
click at [345, 221] on input "text" at bounding box center [356, 215] width 105 height 21
paste input "[EMAIL_ADDRESS][DOMAIN_NAME]"
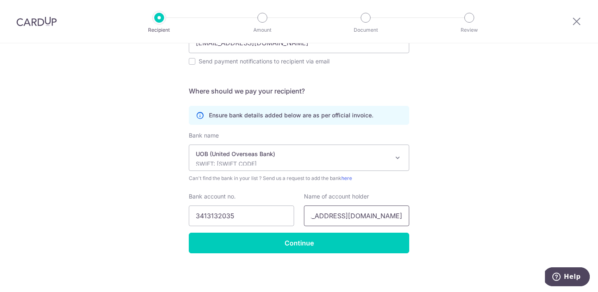
paste input "[EMAIL_ADDRESS][DOMAIN_NAME]"
type input "enquiries.paragon@mindchamps.orgenquiries.paragon@[DOMAIN_NAME]"
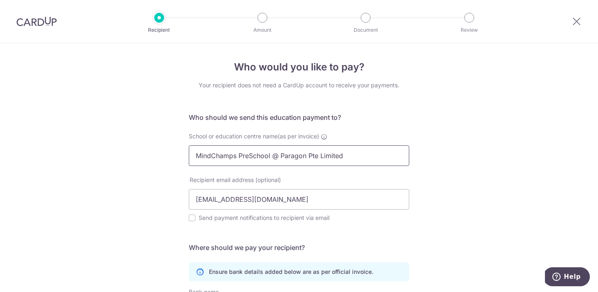
drag, startPoint x: 194, startPoint y: 155, endPoint x: 376, endPoint y: 160, distance: 182.3
click at [377, 160] on input "MindChamps PreSchool @ Paragon Pte Limited" at bounding box center [299, 155] width 221 height 21
